Goal: Task Accomplishment & Management: Complete application form

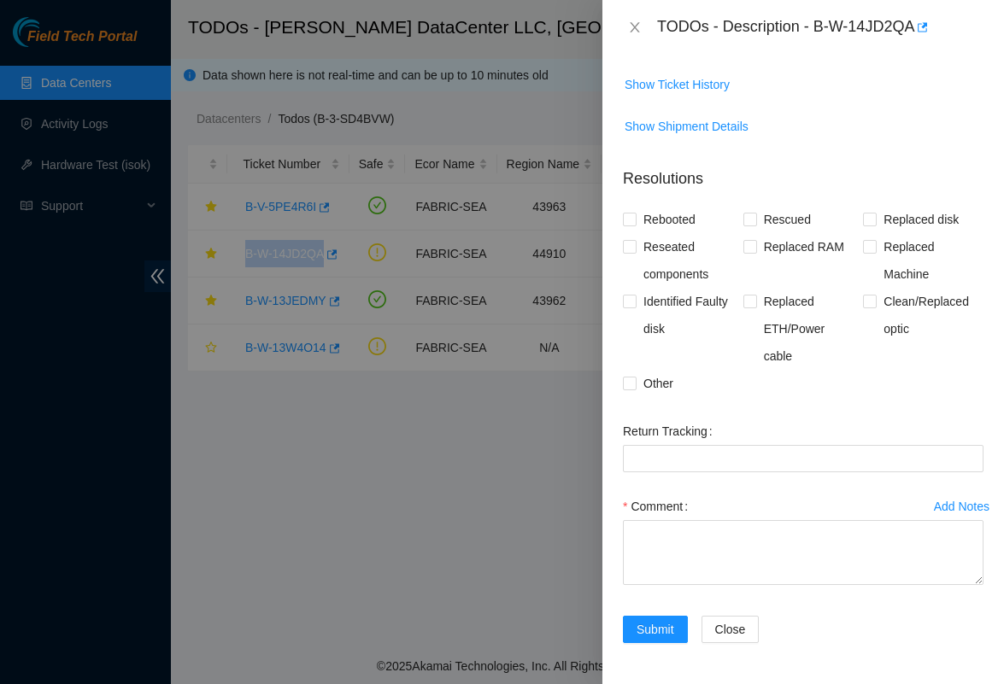
scroll to position [601, 0]
click at [637, 395] on span "Other" at bounding box center [658, 383] width 44 height 27
click at [635, 389] on input "Other" at bounding box center [629, 383] width 12 height 12
checkbox input "true"
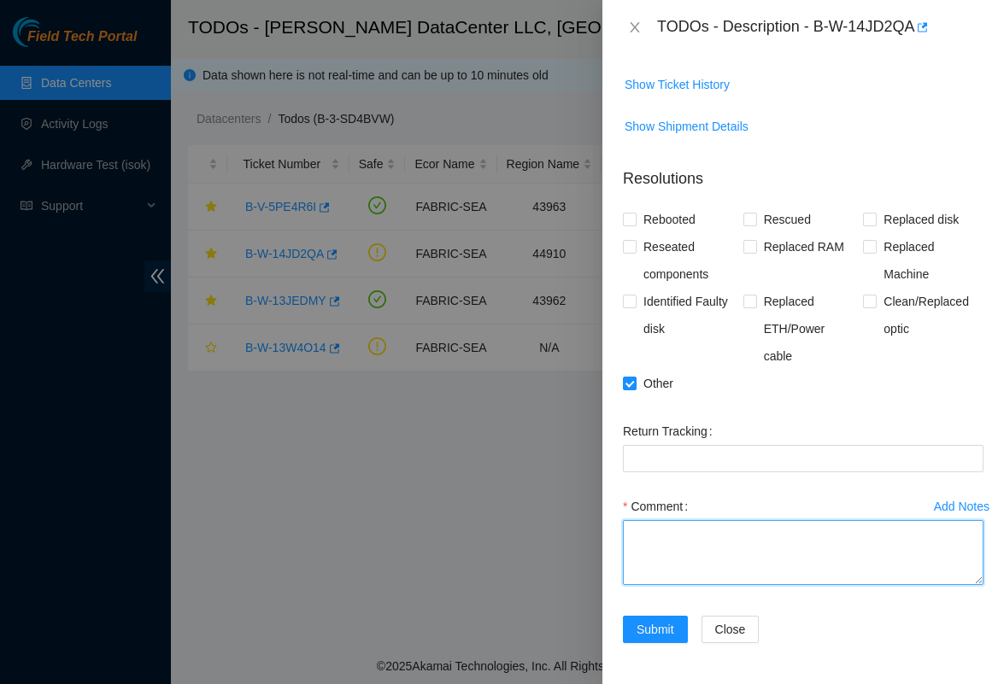
click at [700, 549] on textarea "Comment" at bounding box center [803, 552] width 360 height 65
paste textarea "1 - Primary Front Maglock Enagaged 1 - Primary Front [PERSON_NAME] Sensor Close…"
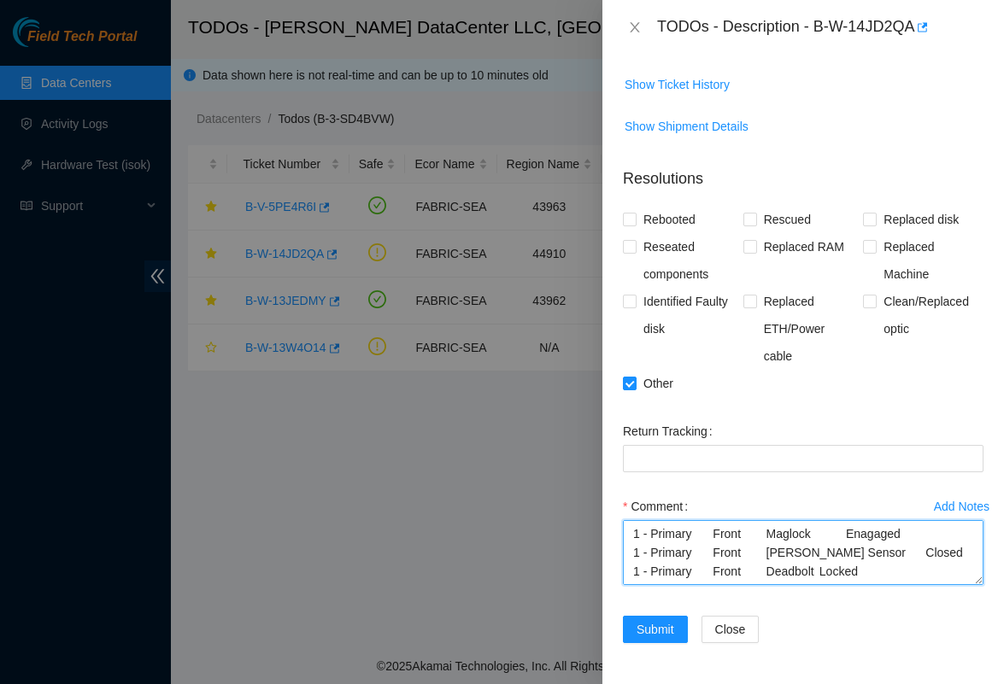
scroll to position [589, 0]
click at [638, 548] on textarea "1 - Primary Front Maglock Enagaged 1 - Primary Front [PERSON_NAME] Sensor Close…" at bounding box center [803, 552] width 360 height 65
click at [892, 574] on textarea "1 - Primary Front Maglock Enagaged 1 - Primary Front [PERSON_NAME] Sensor Close…" at bounding box center [803, 552] width 360 height 65
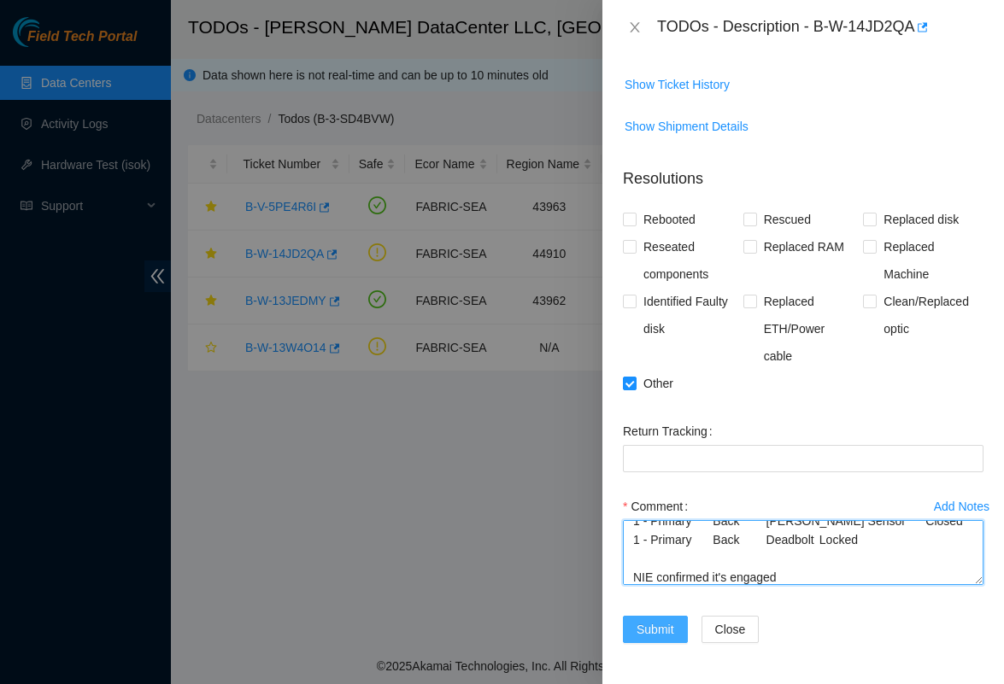
type textarea "1 - Primary Front Maglock Enagaged 1 - Primary Front [PERSON_NAME] Sensor Close…"
click at [639, 635] on span "Submit" at bounding box center [655, 629] width 38 height 19
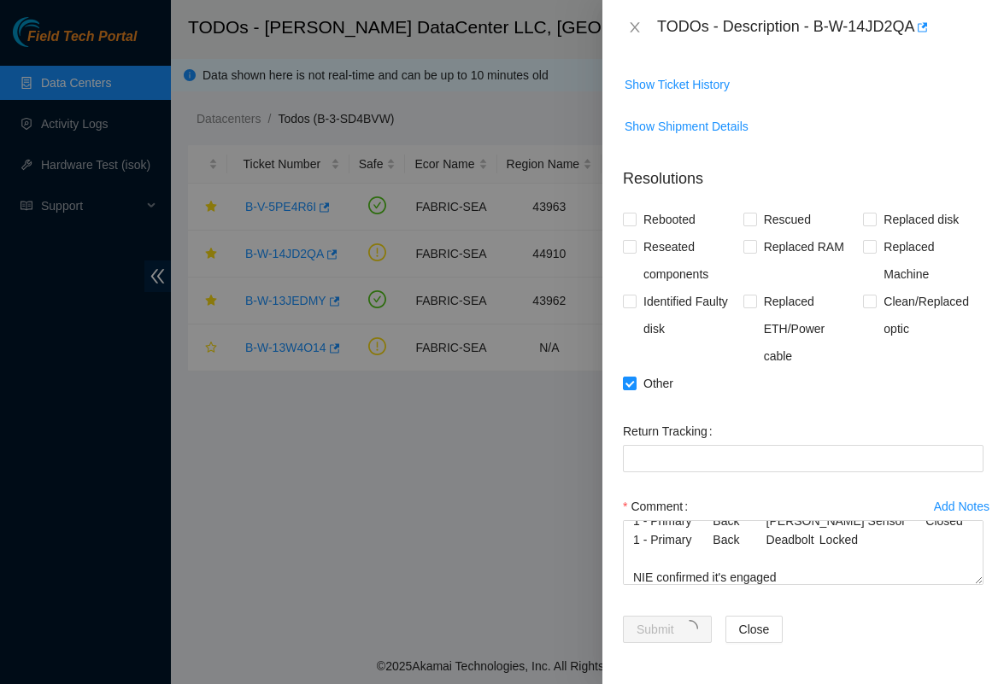
scroll to position [296, 0]
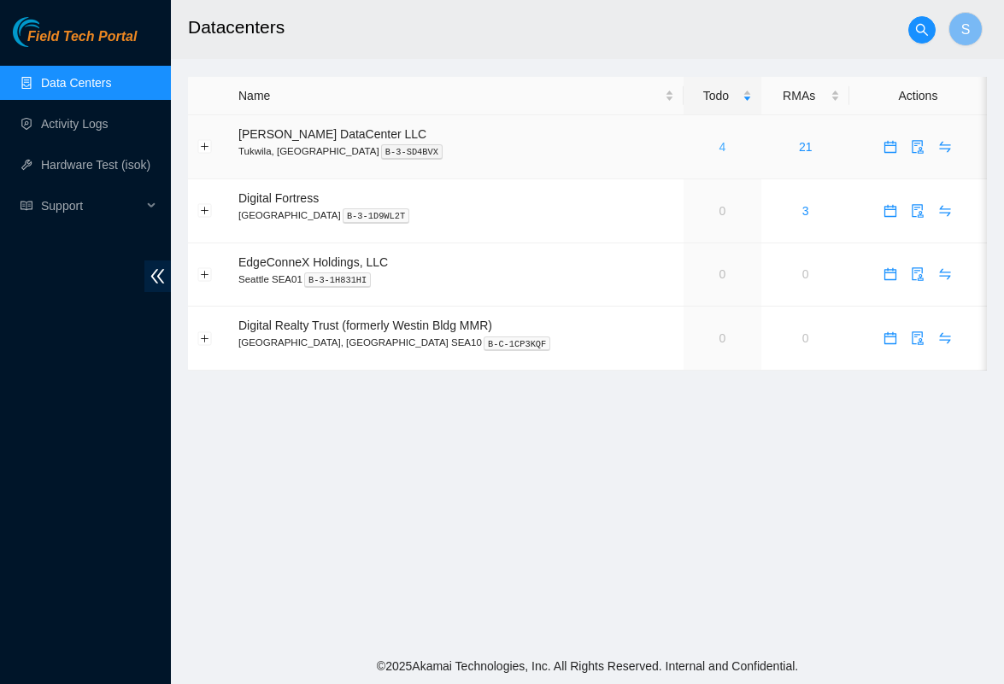
click at [719, 143] on link "4" at bounding box center [722, 147] width 7 height 14
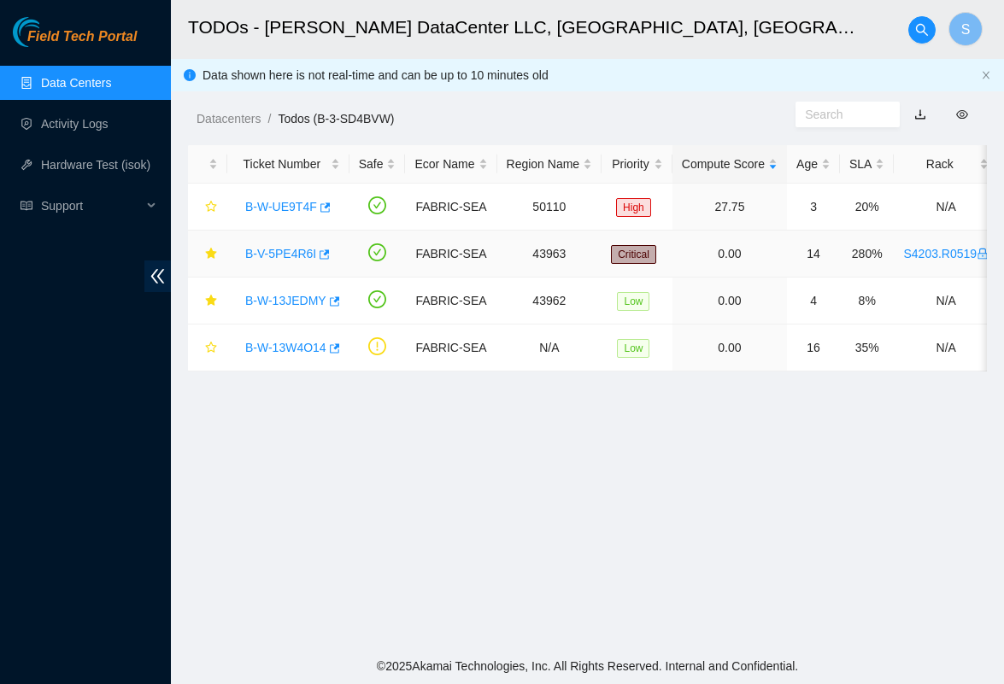
click at [304, 254] on link "B-V-5PE4R6I" at bounding box center [280, 254] width 71 height 14
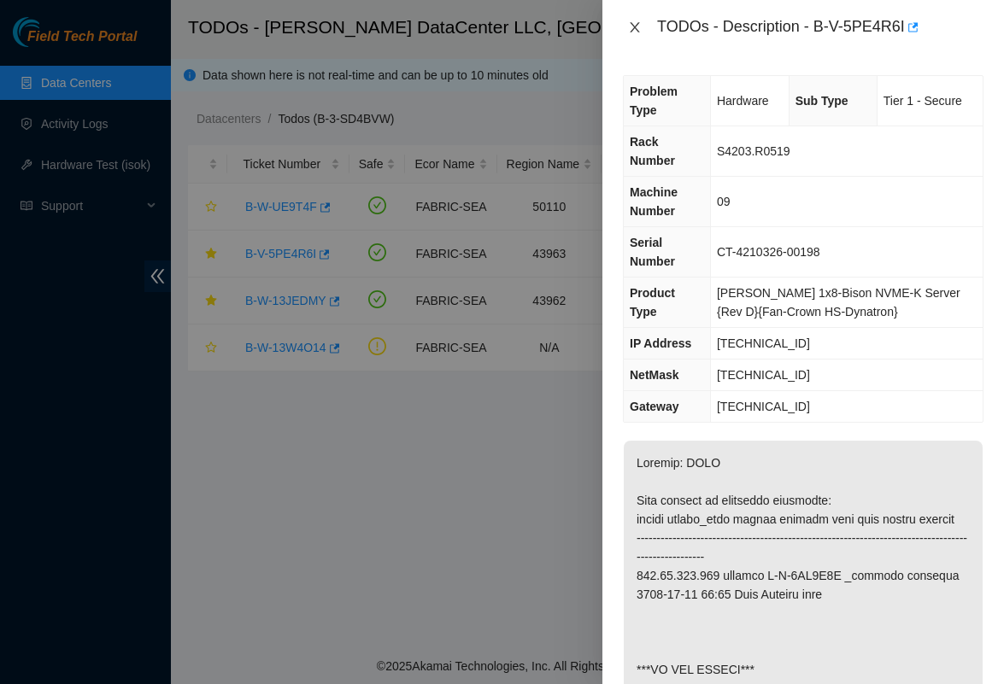
click at [640, 30] on icon "close" at bounding box center [635, 28] width 14 height 14
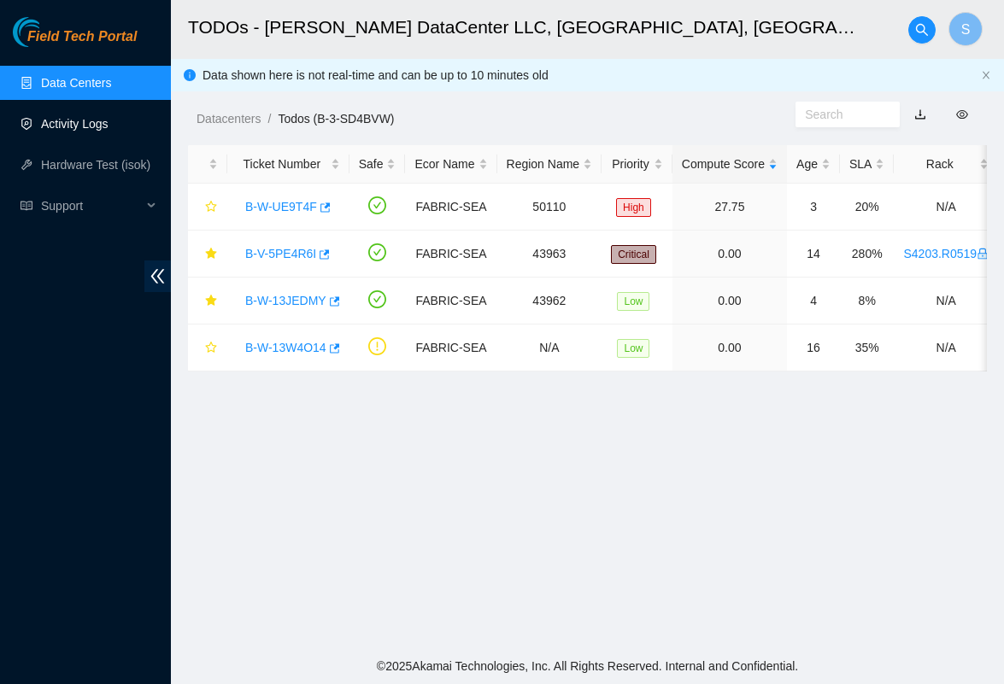
click at [108, 120] on link "Activity Logs" at bounding box center [74, 124] width 67 height 14
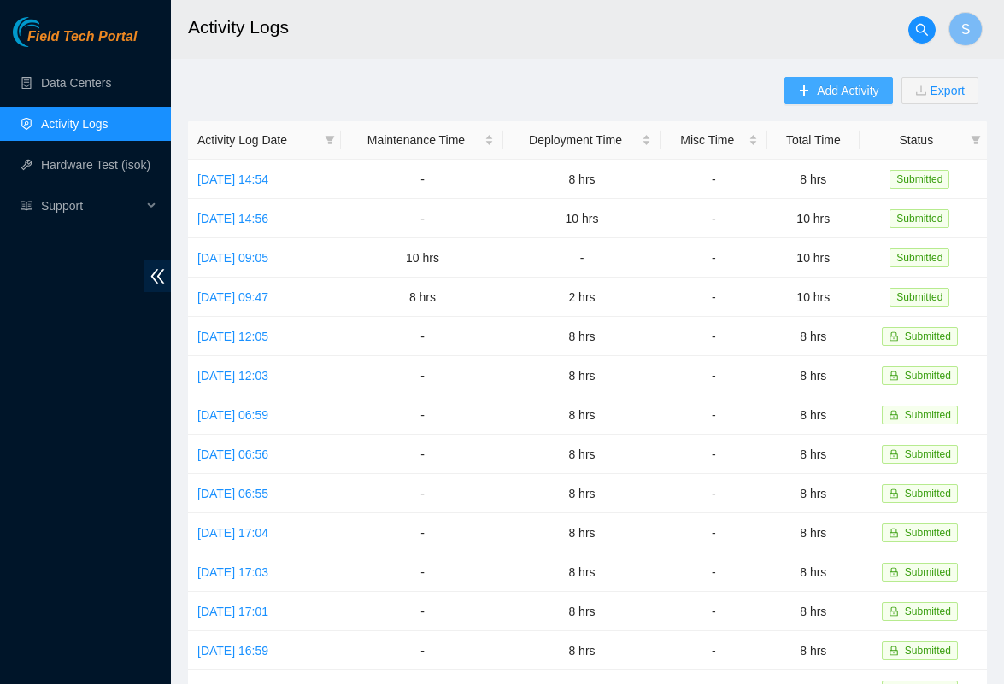
click at [839, 86] on span "Add Activity" at bounding box center [848, 90] width 62 height 19
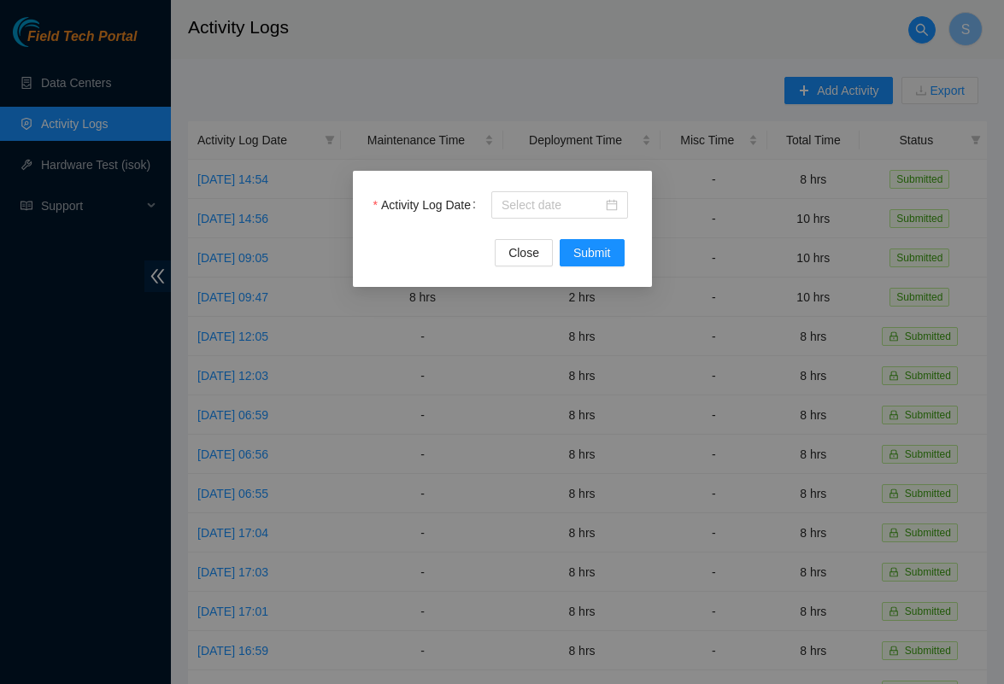
click at [623, 88] on div "Activity Log Date Close Submit" at bounding box center [502, 342] width 1004 height 684
drag, startPoint x: 527, startPoint y: 249, endPoint x: 565, endPoint y: 192, distance: 68.9
click at [565, 192] on form "Activity Log Date Close Submit" at bounding box center [502, 228] width 258 height 75
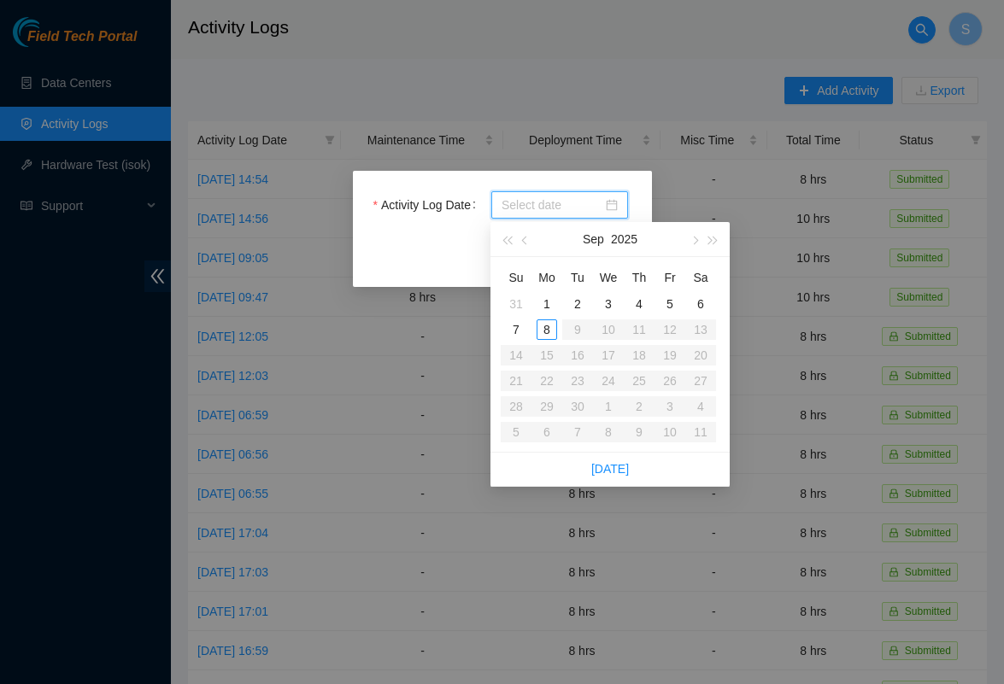
click at [612, 206] on div at bounding box center [559, 205] width 116 height 19
type input "2025-09-01"
type input "2025-09-08"
click at [545, 327] on div "8" at bounding box center [546, 329] width 21 height 21
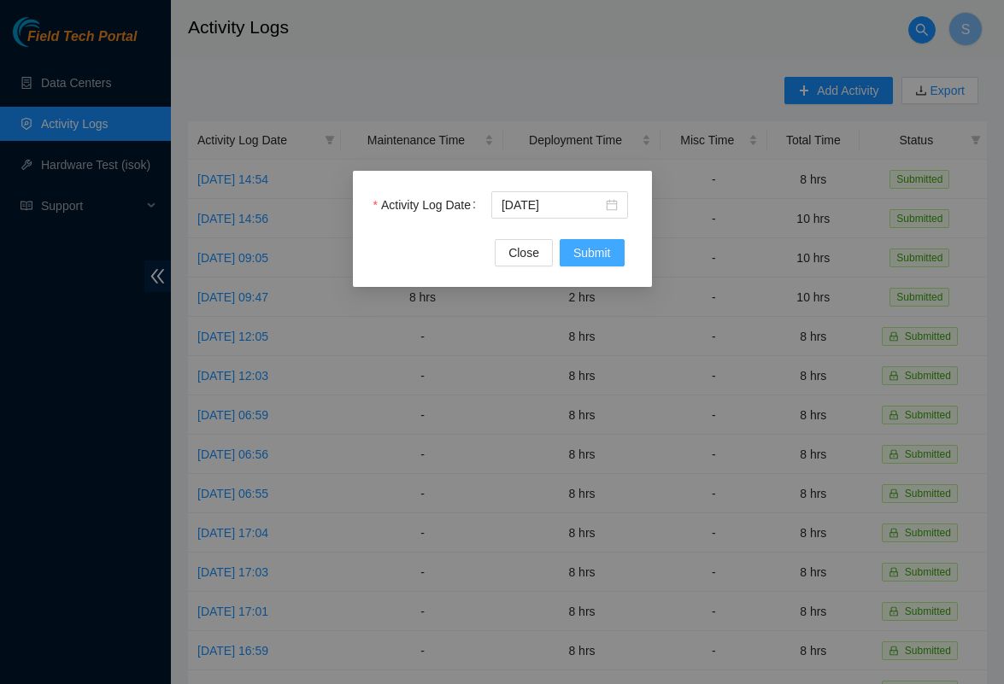
click at [593, 260] on span "Submit" at bounding box center [592, 252] width 38 height 19
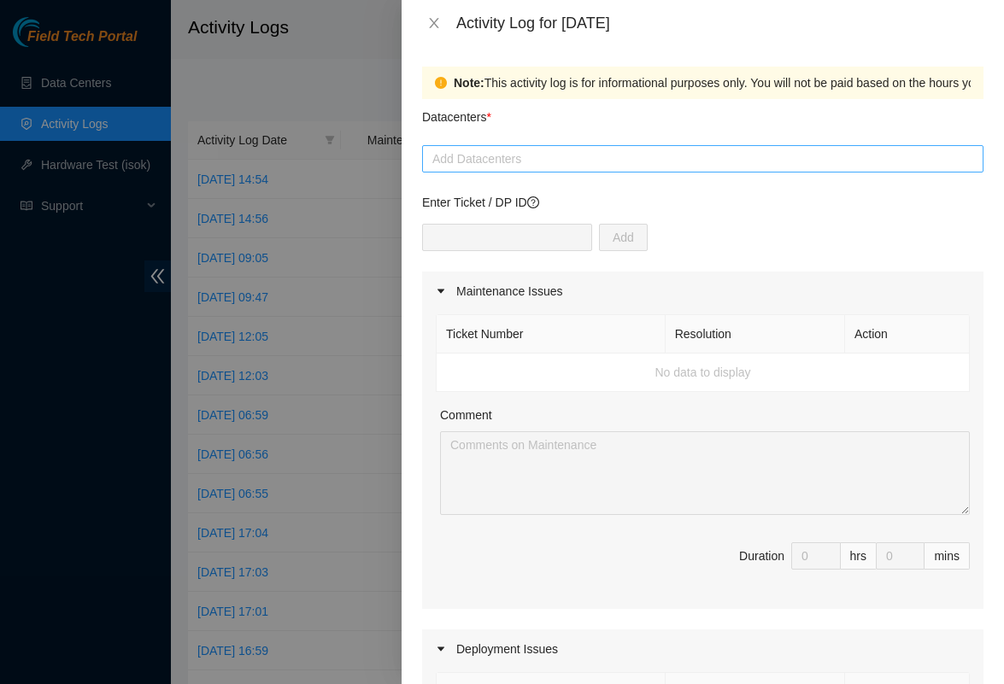
click at [577, 168] on div at bounding box center [702, 159] width 553 height 21
click at [554, 165] on div at bounding box center [702, 159] width 553 height 21
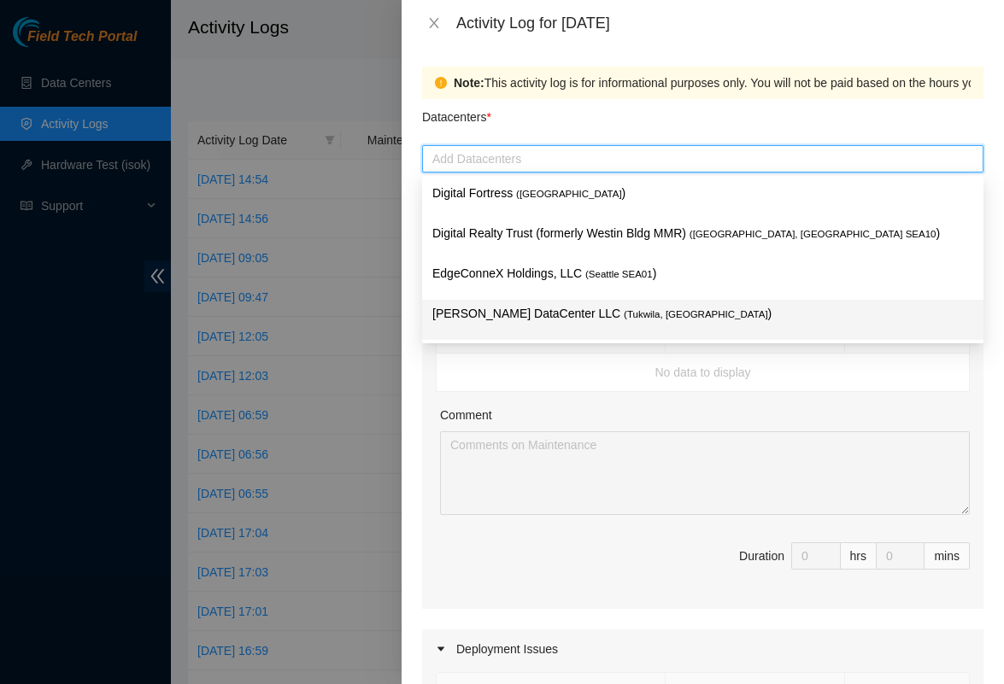
click at [516, 315] on p "Sabey DataCenter LLC ( Tukwila, WA )" at bounding box center [702, 314] width 541 height 20
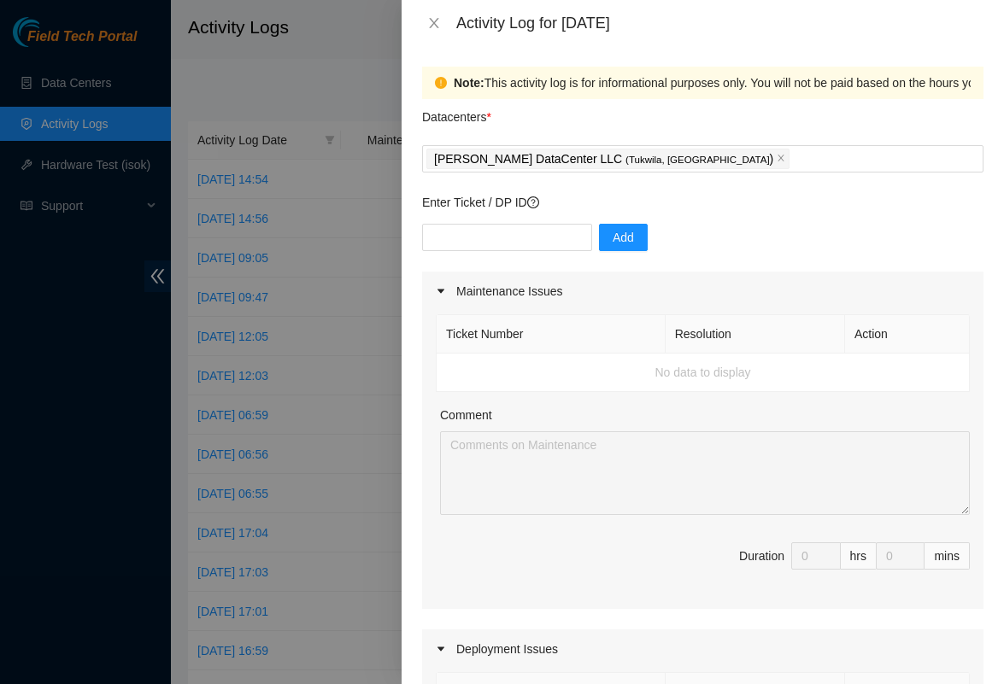
click at [413, 234] on div "Note: This activity log is for informational purposes only. You will not be pai…" at bounding box center [702, 365] width 602 height 638
click at [472, 231] on input "text" at bounding box center [507, 237] width 170 height 27
paste input "1 - Primary Front Maglock Enagaged 1 - Primary Front Reed Sensor Closed 1 - Pri…"
type input "1 - Primary Front Maglock Enagaged 1 - Primary Front Reed Sensor Closed 1 - Pri…"
click at [523, 242] on input "text" at bounding box center [507, 237] width 170 height 27
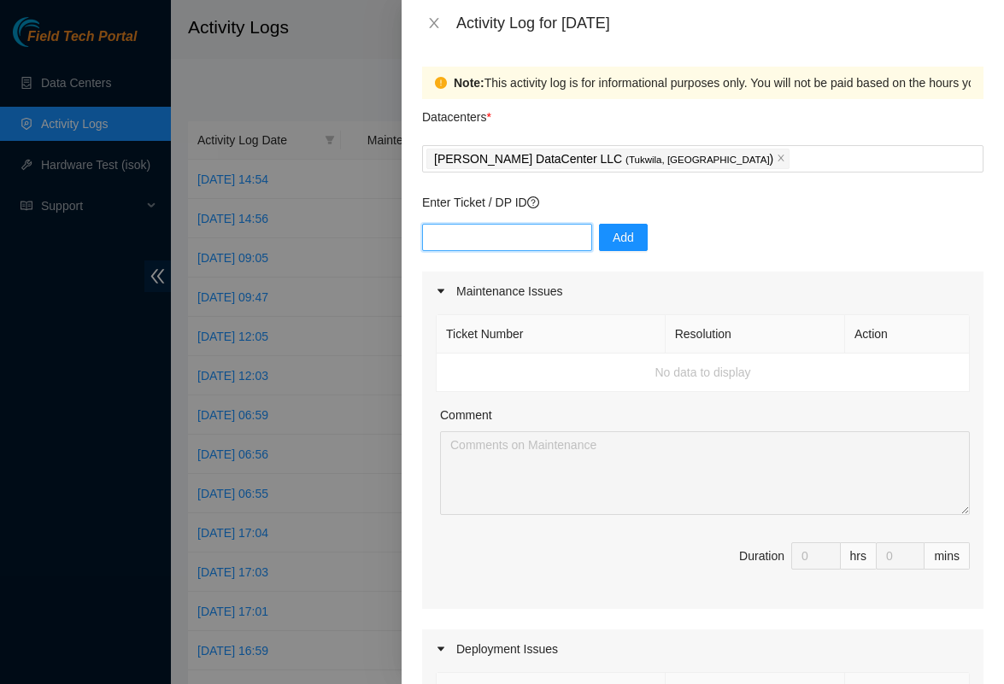
paste input "B-W-14JD2QA"
type input "B-W-14JD2QA"
click at [624, 243] on span "Add" at bounding box center [622, 237] width 21 height 19
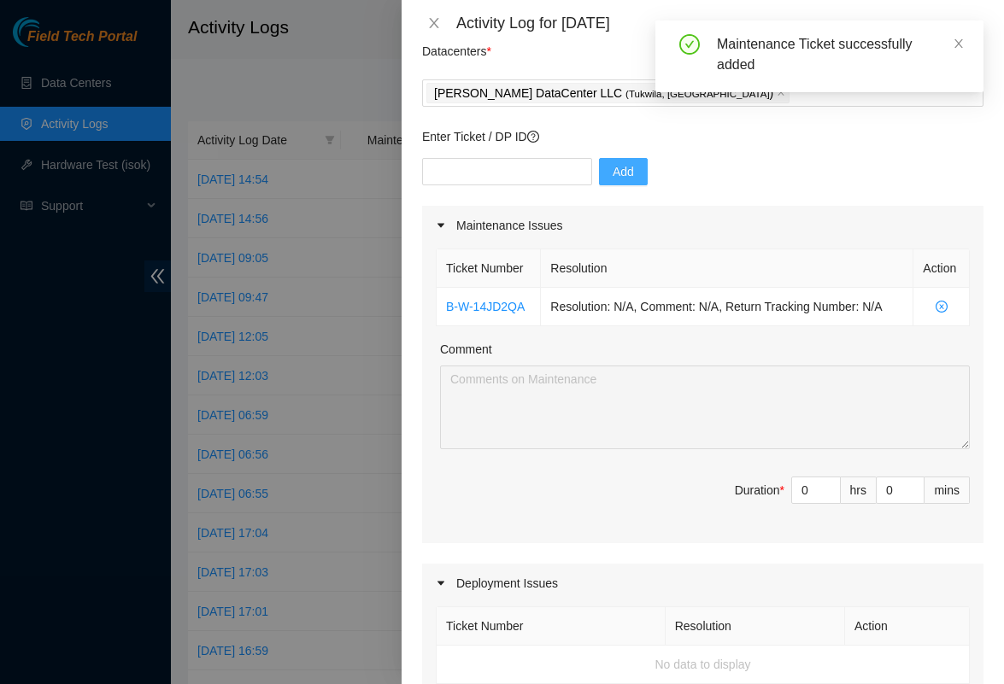
scroll to position [85, 0]
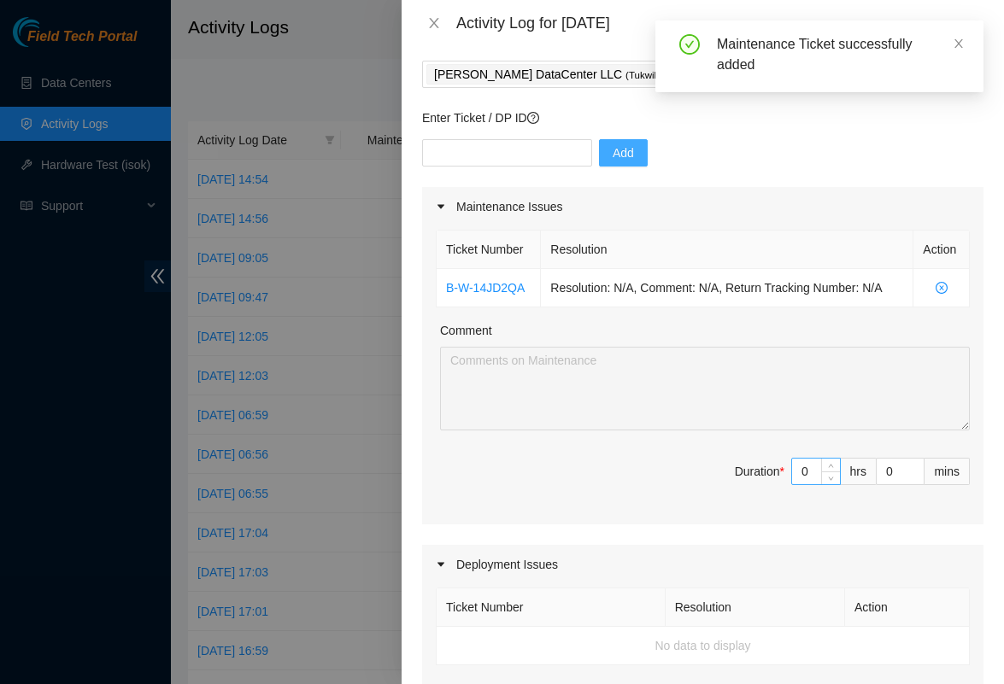
click at [811, 470] on input "0" at bounding box center [816, 472] width 48 height 26
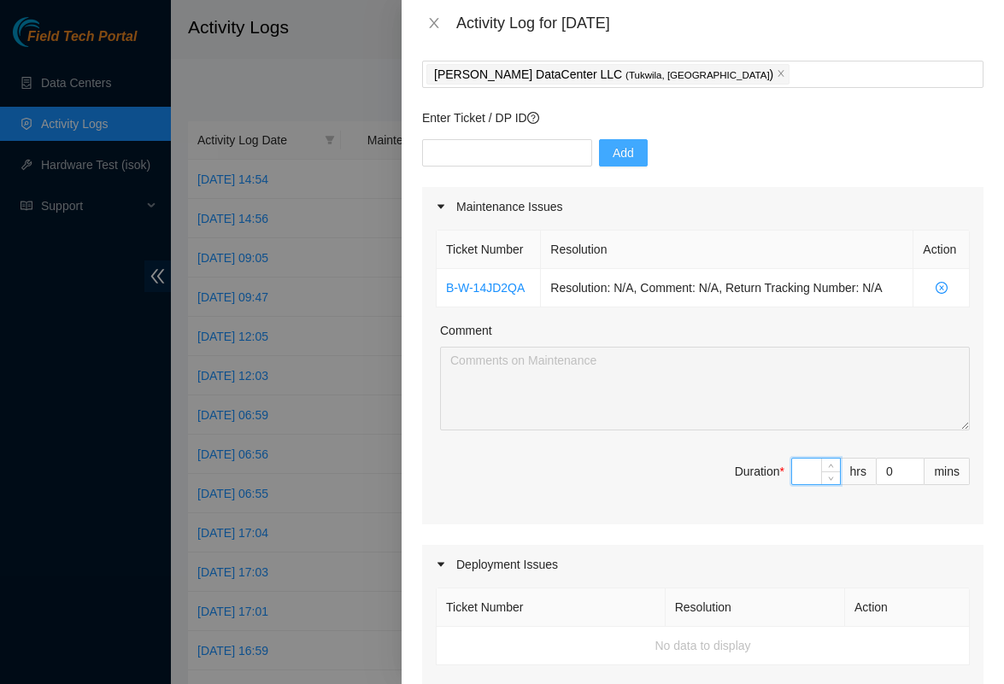
type input "4"
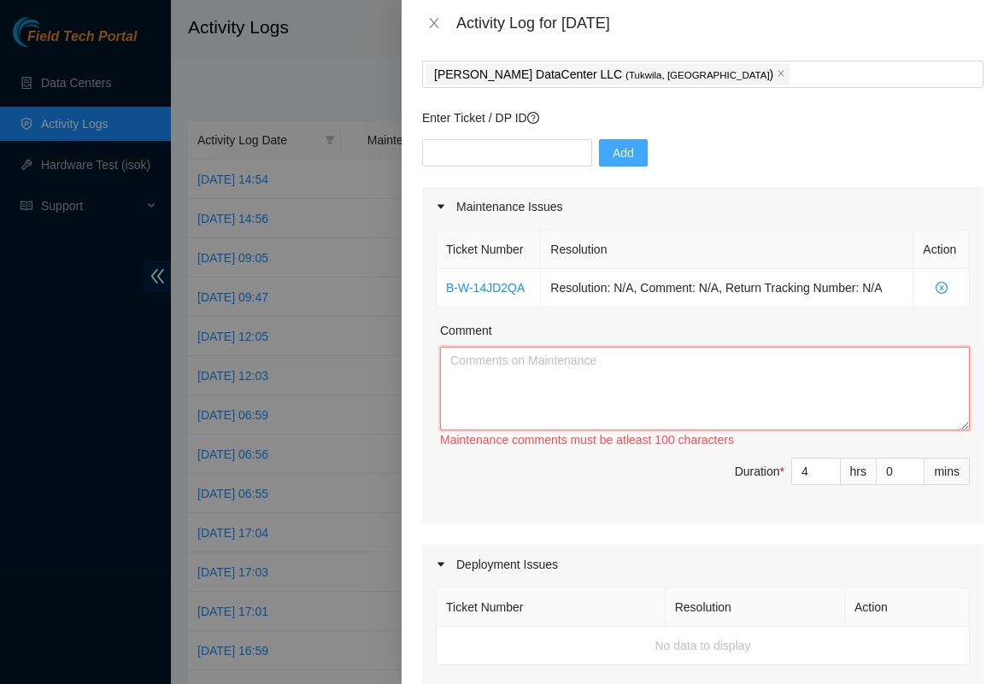
click at [480, 395] on textarea "Comment" at bounding box center [705, 389] width 530 height 84
click at [216, 409] on div at bounding box center [502, 342] width 1004 height 684
click at [134, 391] on div at bounding box center [502, 342] width 1004 height 684
type input "3"
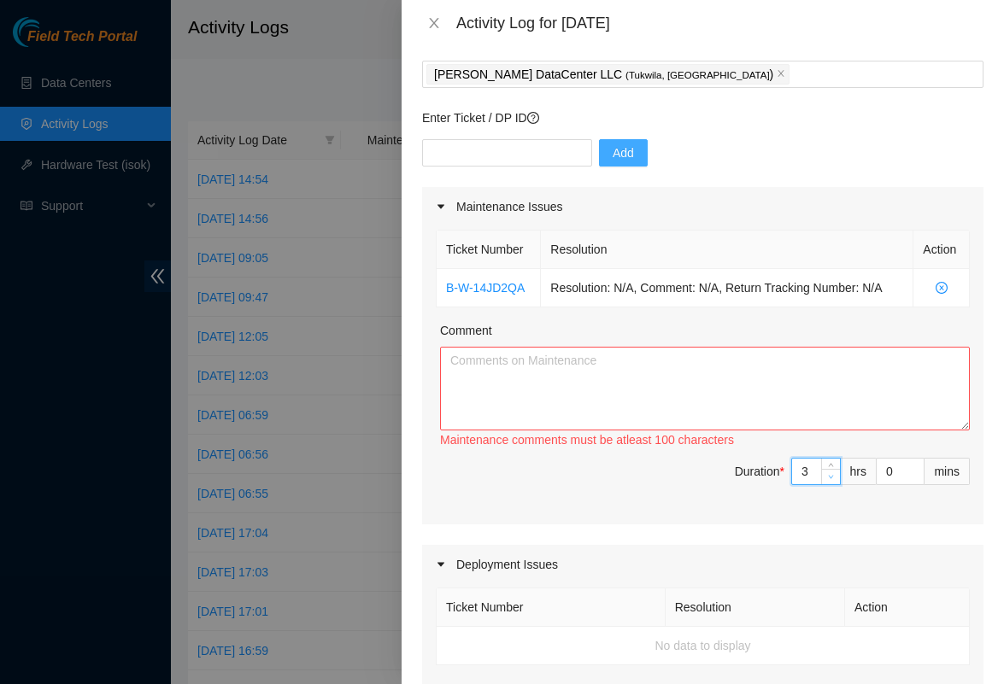
click at [828, 469] on span "Decrease Value" at bounding box center [830, 476] width 19 height 15
type input "2"
click at [824, 482] on span "Decrease Value" at bounding box center [830, 476] width 19 height 15
type input "3"
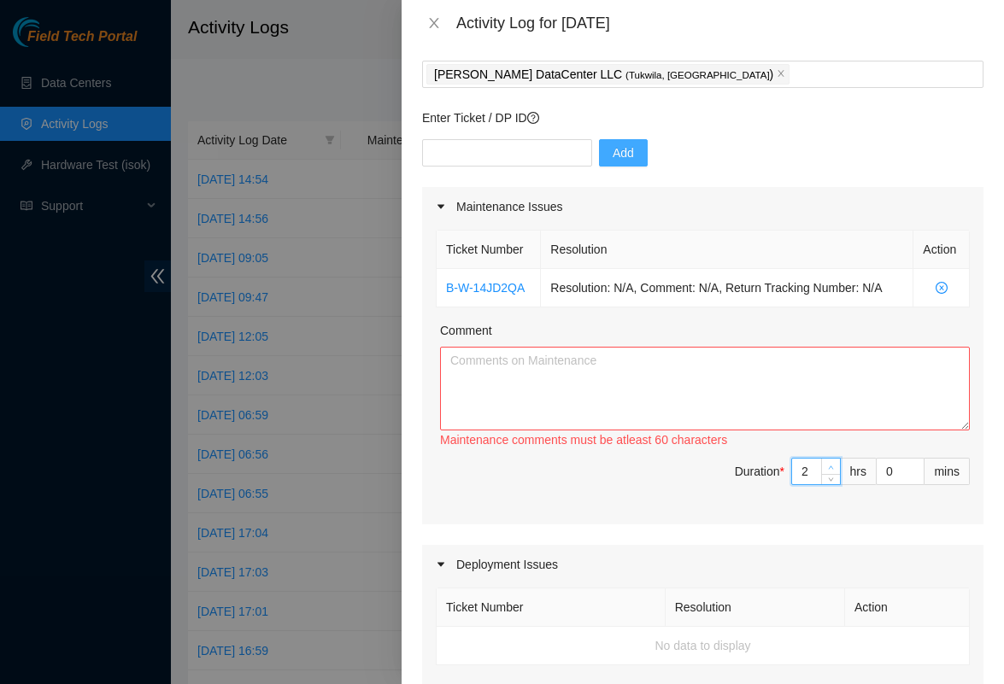
type input "3"
click at [831, 461] on span "Increase Value" at bounding box center [830, 466] width 19 height 15
click at [782, 382] on textarea "Comment" at bounding box center [705, 389] width 530 height 84
paste textarea "1 - Primary Front Maglock Enagaged 1 - Primary Front [PERSON_NAME] Sensor Close…"
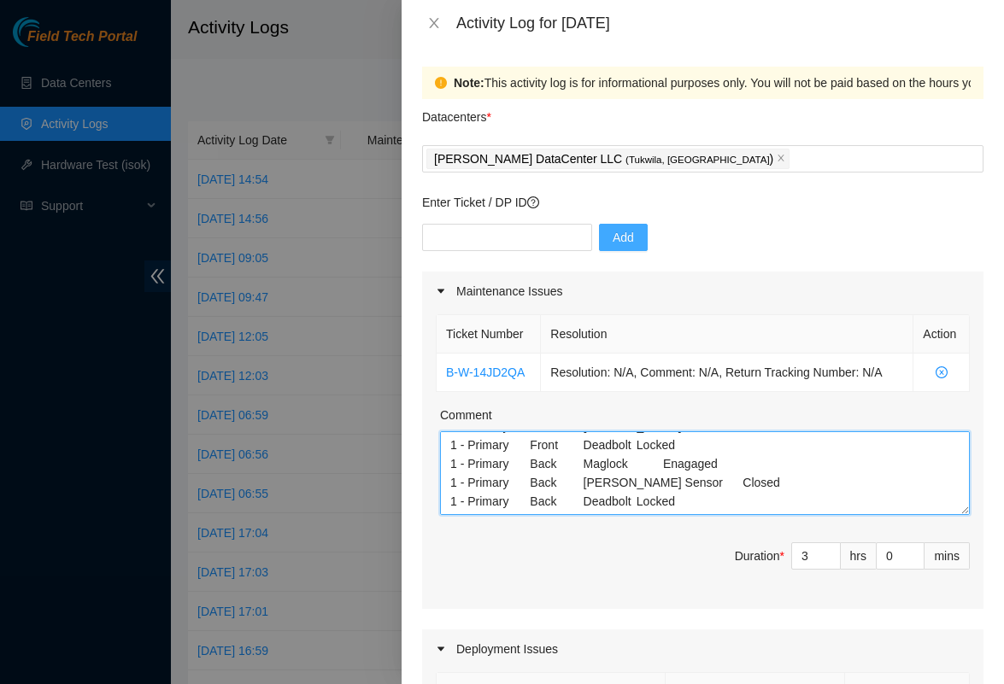
scroll to position [0, 0]
type textarea "1 - Primary Front Maglock Enagaged 1 - Primary Front [PERSON_NAME] Sensor Close…"
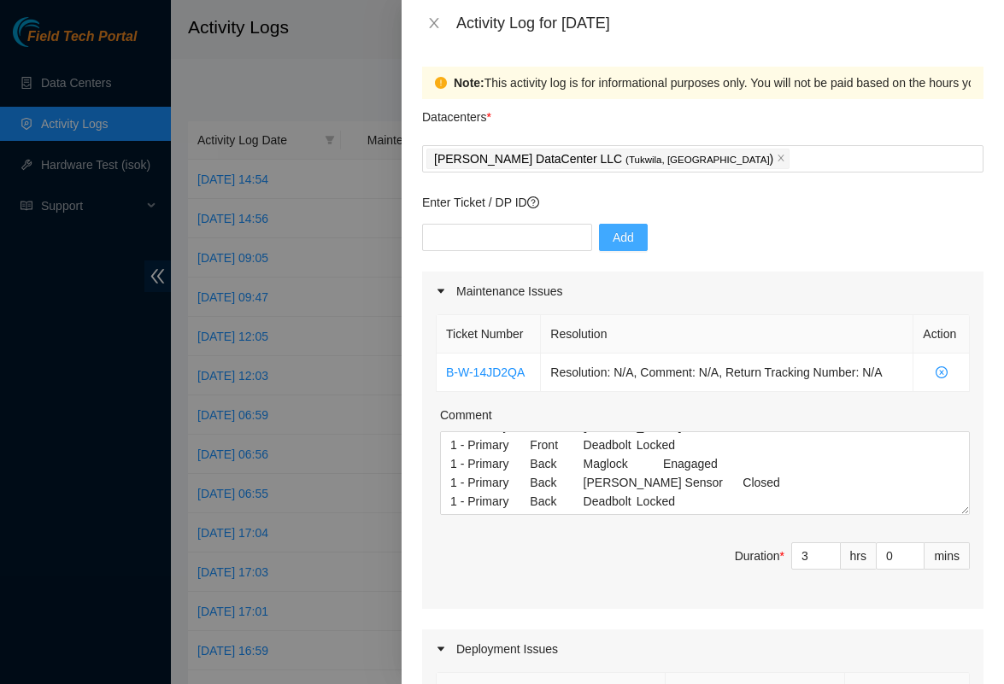
click at [530, 252] on div "Add" at bounding box center [702, 248] width 561 height 48
click at [531, 243] on input "text" at bounding box center [507, 237] width 170 height 27
click at [542, 235] on input "text" at bounding box center [507, 237] width 170 height 27
paste input "B-W-XF6SLP"
type input "B-W-XF6SLP"
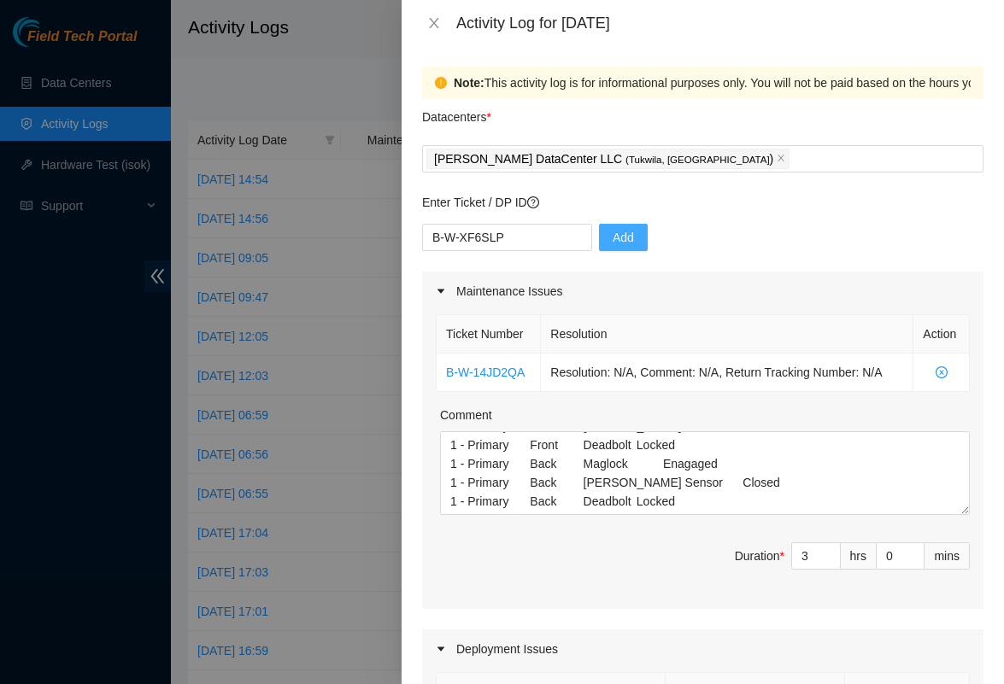
click at [656, 223] on div "Enter Ticket / DP ID B-W-XF6SLP Add" at bounding box center [702, 232] width 561 height 79
click at [630, 223] on div "Enter Ticket / DP ID B-W-XF6SLP Add" at bounding box center [702, 232] width 561 height 79
click at [630, 242] on span "Add" at bounding box center [622, 237] width 21 height 19
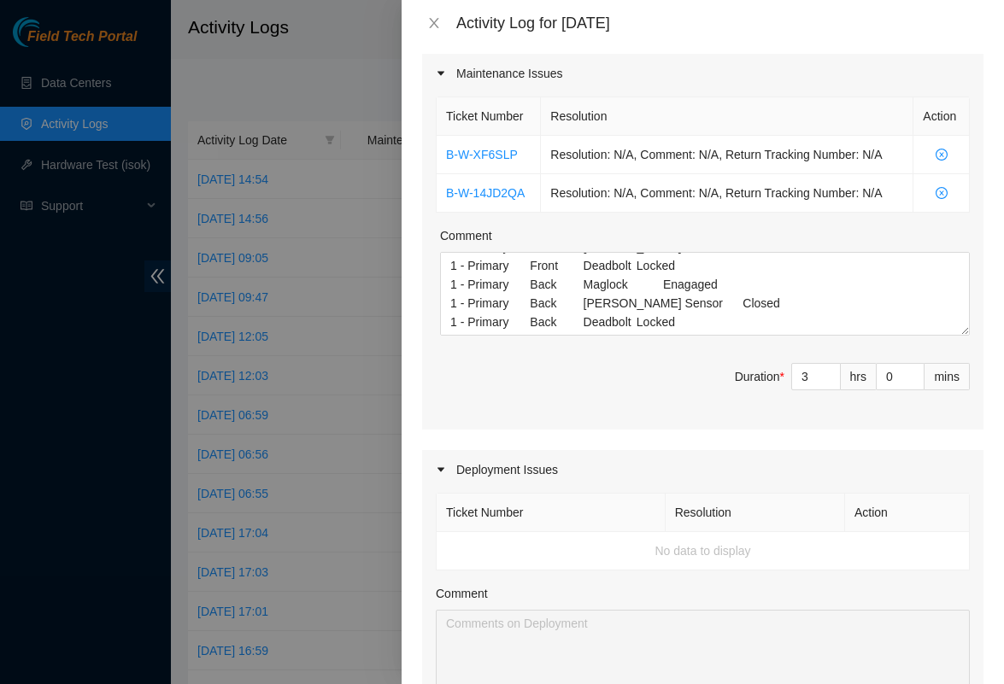
scroll to position [218, 0]
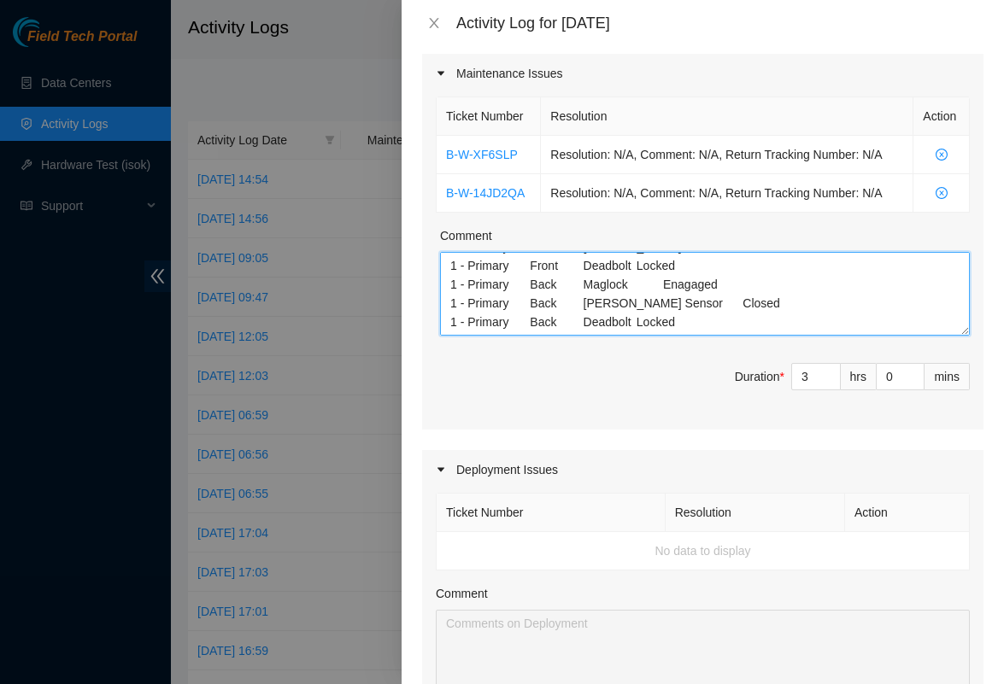
click at [730, 328] on textarea "1 - Primary Front Maglock Enagaged 1 - Primary Front [PERSON_NAME] Sensor Close…" at bounding box center [705, 294] width 530 height 84
paste textarea "SEA Inventory - RMA from Sabey 9/8/2025: Located, confirmed, transported and st…"
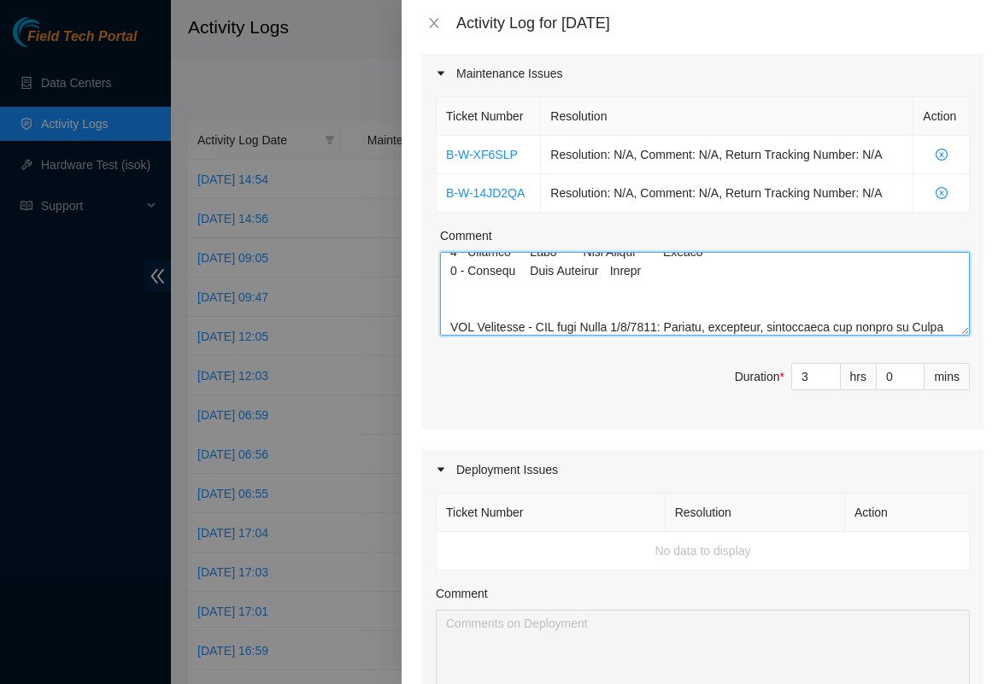
scroll to position [1109, 0]
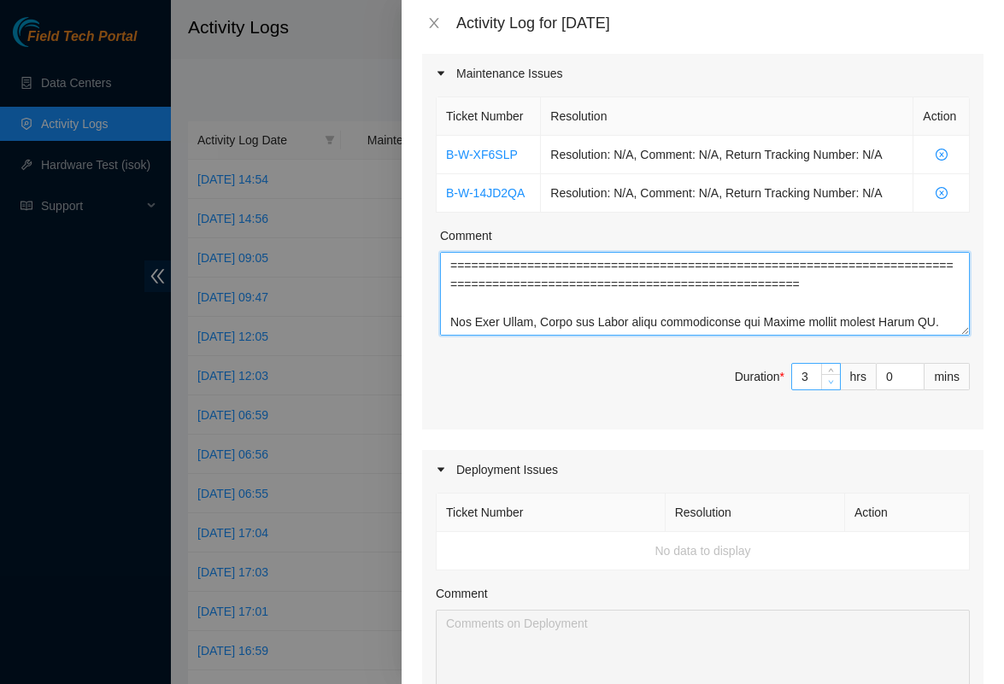
type textarea "1 - Primary Front Maglock Enagaged 1 - Primary Front Reed Sensor Closed 1 - Pri…"
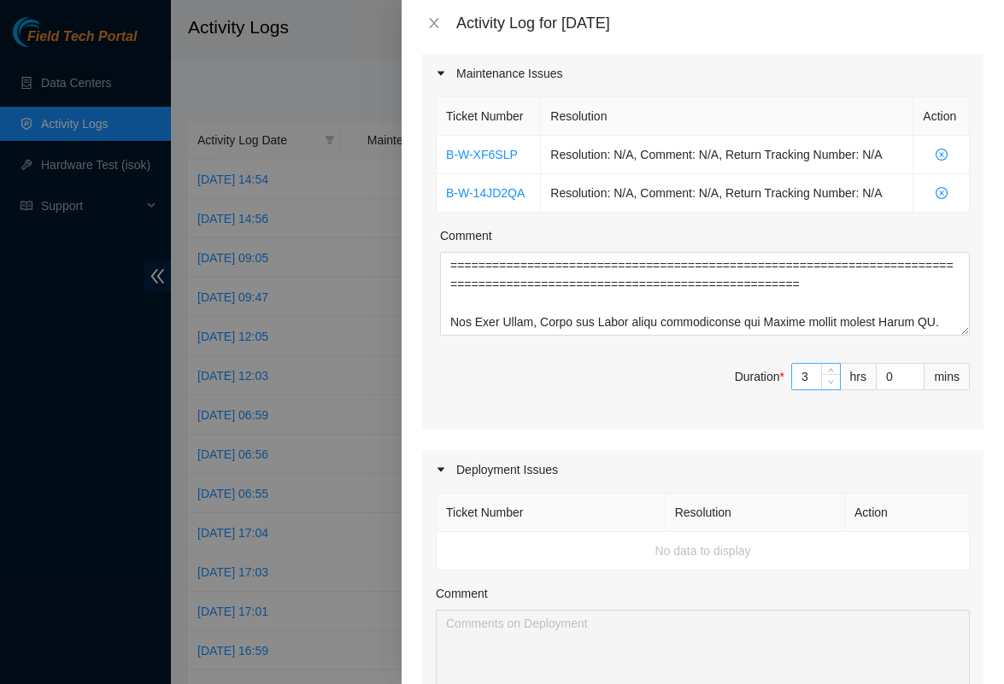
type input "2"
click at [821, 377] on span "Decrease Value" at bounding box center [830, 381] width 19 height 15
type input "3"
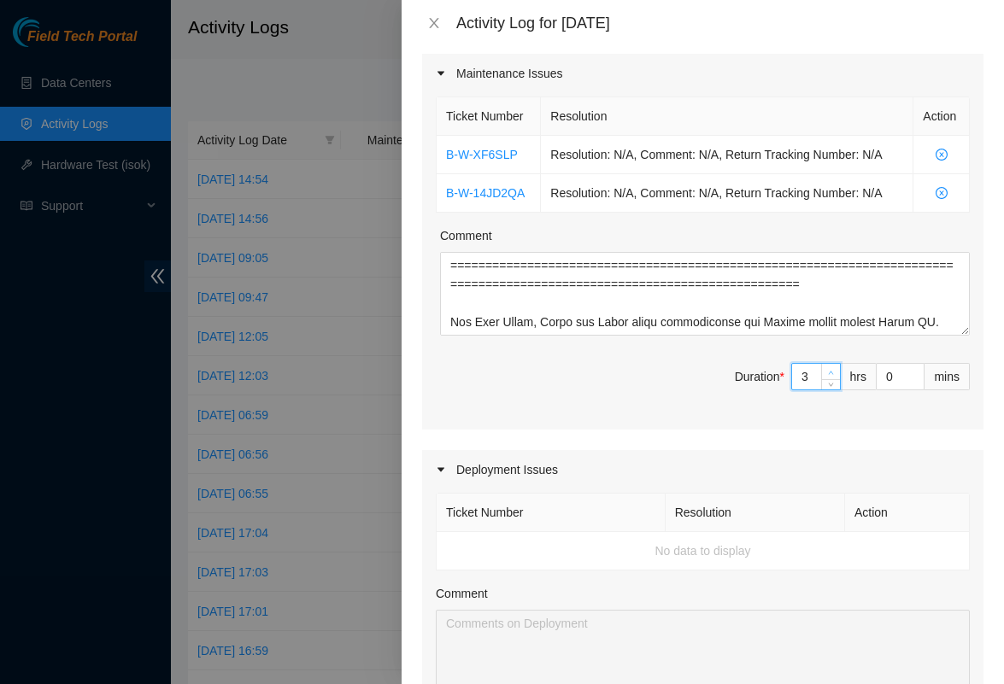
click at [823, 371] on span "Increase Value" at bounding box center [830, 371] width 19 height 15
type input "4"
click at [823, 371] on span "Increase Value" at bounding box center [830, 371] width 19 height 15
type input "5"
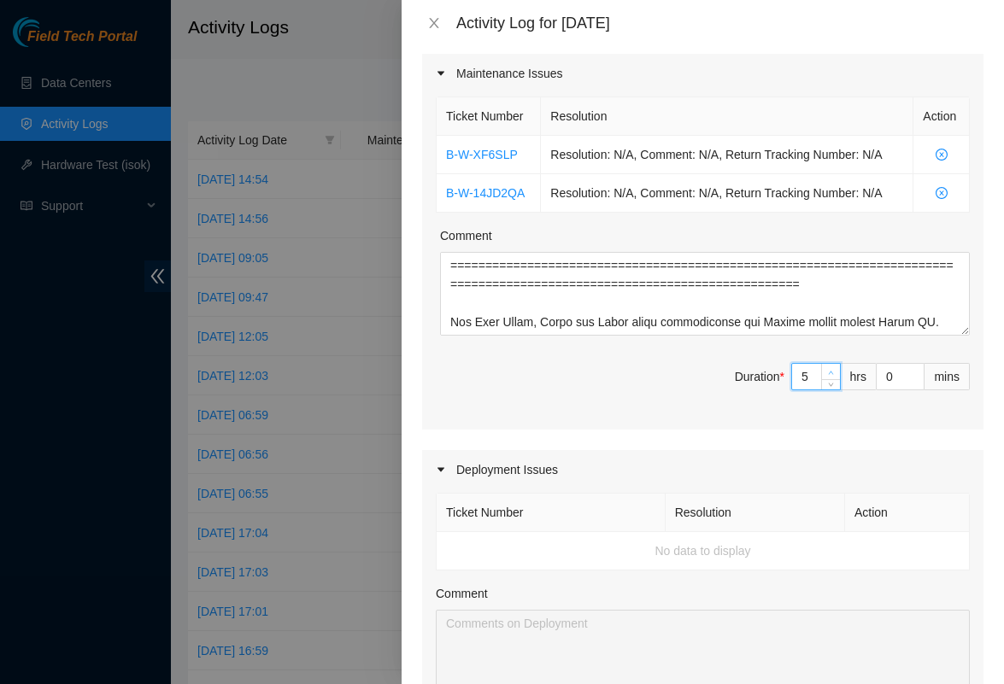
type input "5"
click at [823, 371] on span "Increase Value" at bounding box center [830, 371] width 19 height 15
type input "6"
click at [823, 371] on span "Increase Value" at bounding box center [830, 371] width 19 height 15
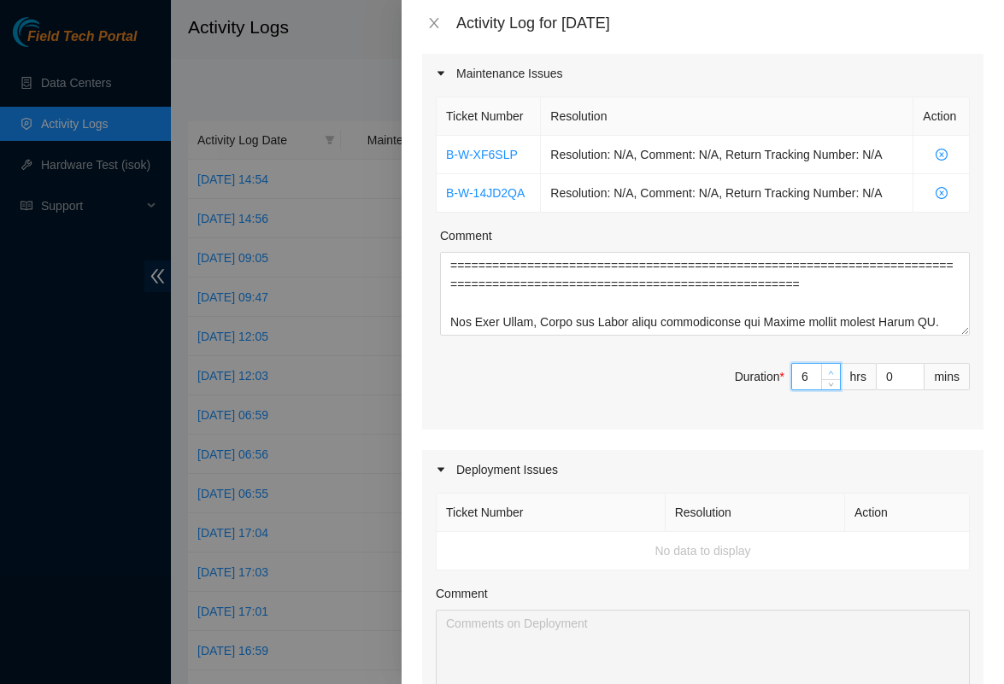
type input "7"
click at [823, 371] on span "Increase Value" at bounding box center [830, 371] width 19 height 15
type input "8"
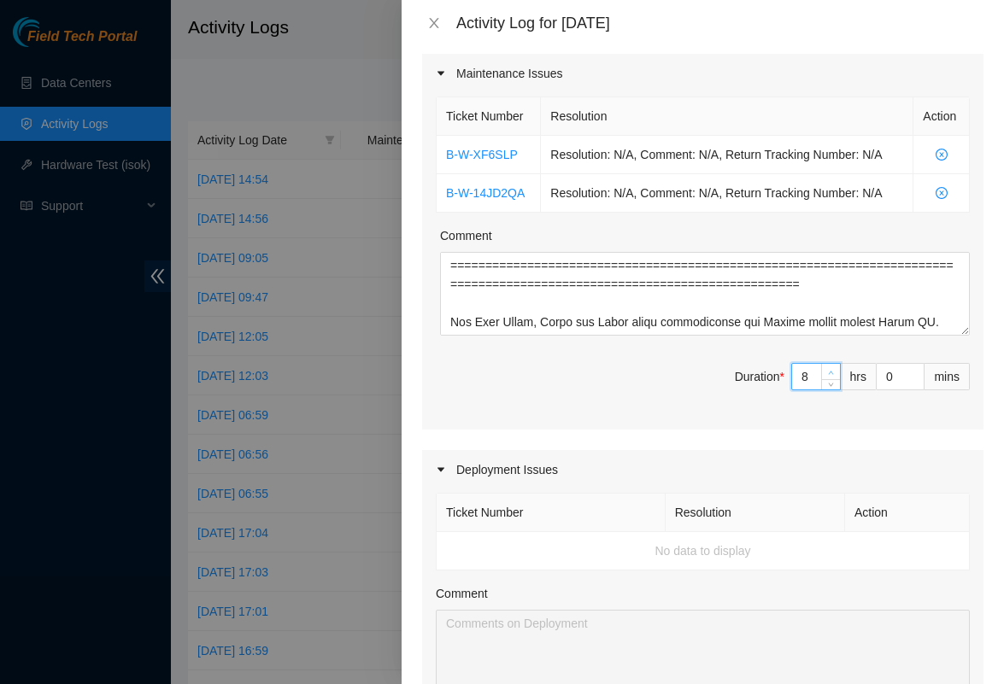
click at [823, 371] on span "Increase Value" at bounding box center [830, 371] width 19 height 15
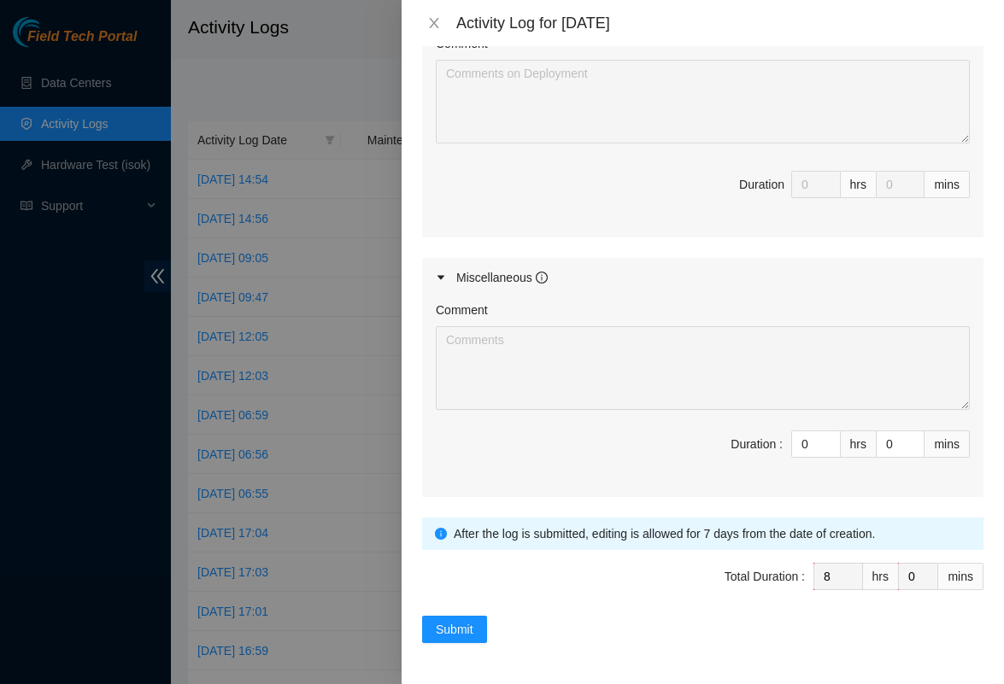
scroll to position [768, 0]
click at [433, 630] on button "Submit" at bounding box center [454, 629] width 65 height 27
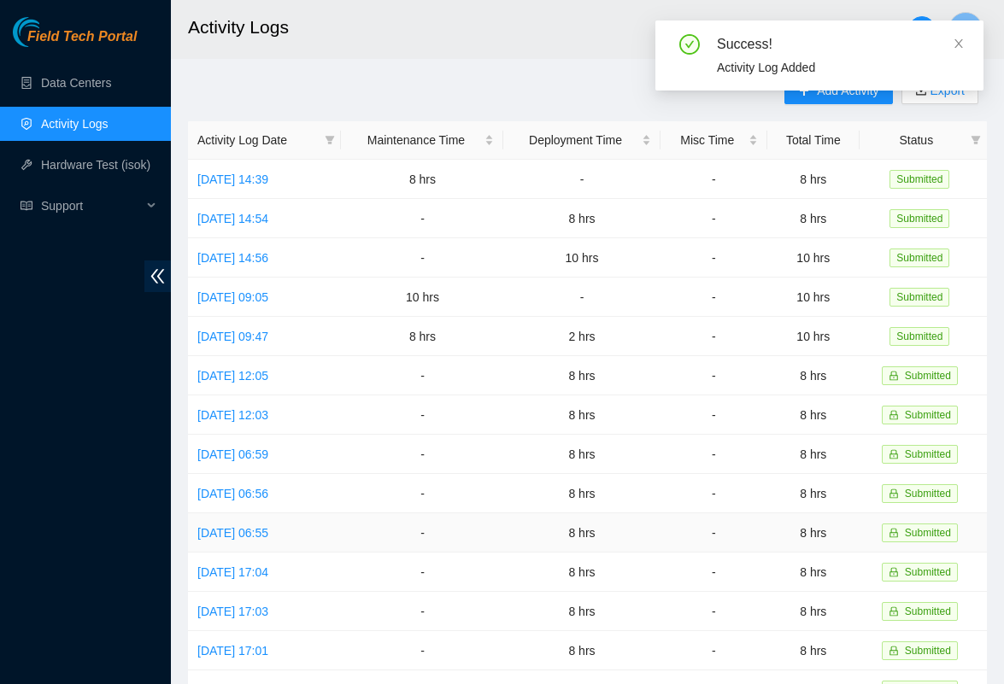
scroll to position [0, 0]
